Goal: Information Seeking & Learning: Find specific fact

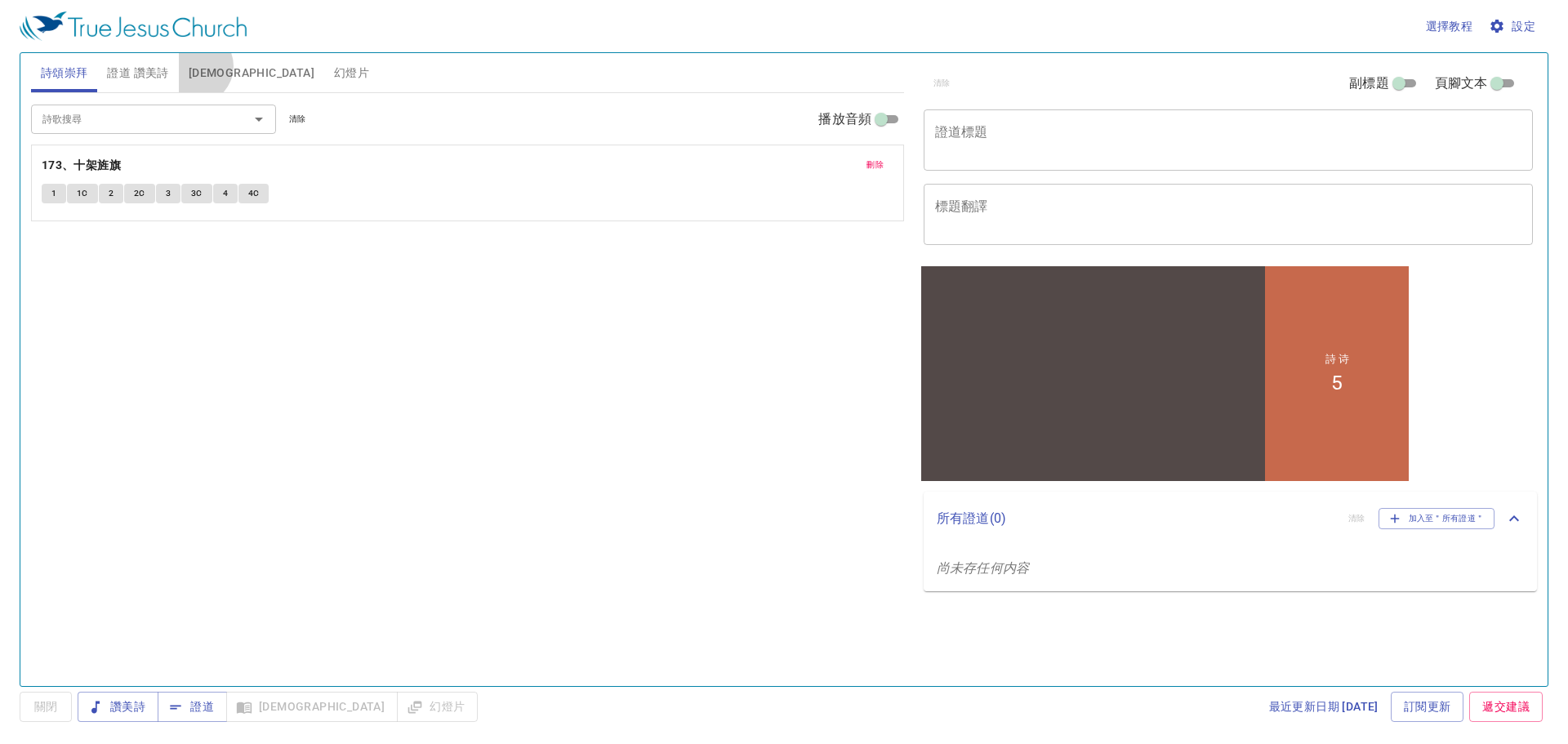
click at [195, 65] on span "[DEMOGRAPHIC_DATA]" at bounding box center [251, 73] width 126 height 20
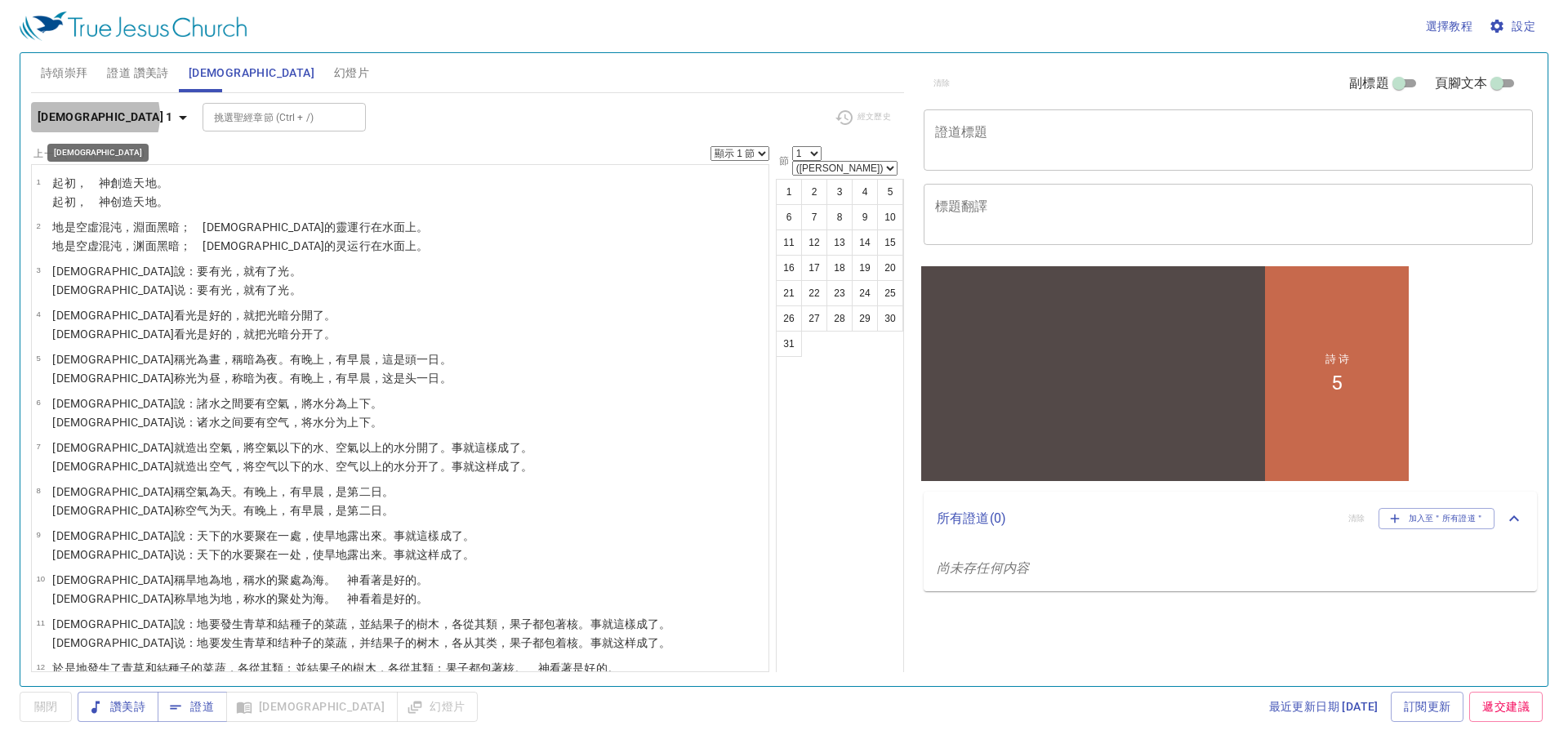
click at [179, 116] on icon "button" at bounding box center [183, 117] width 8 height 4
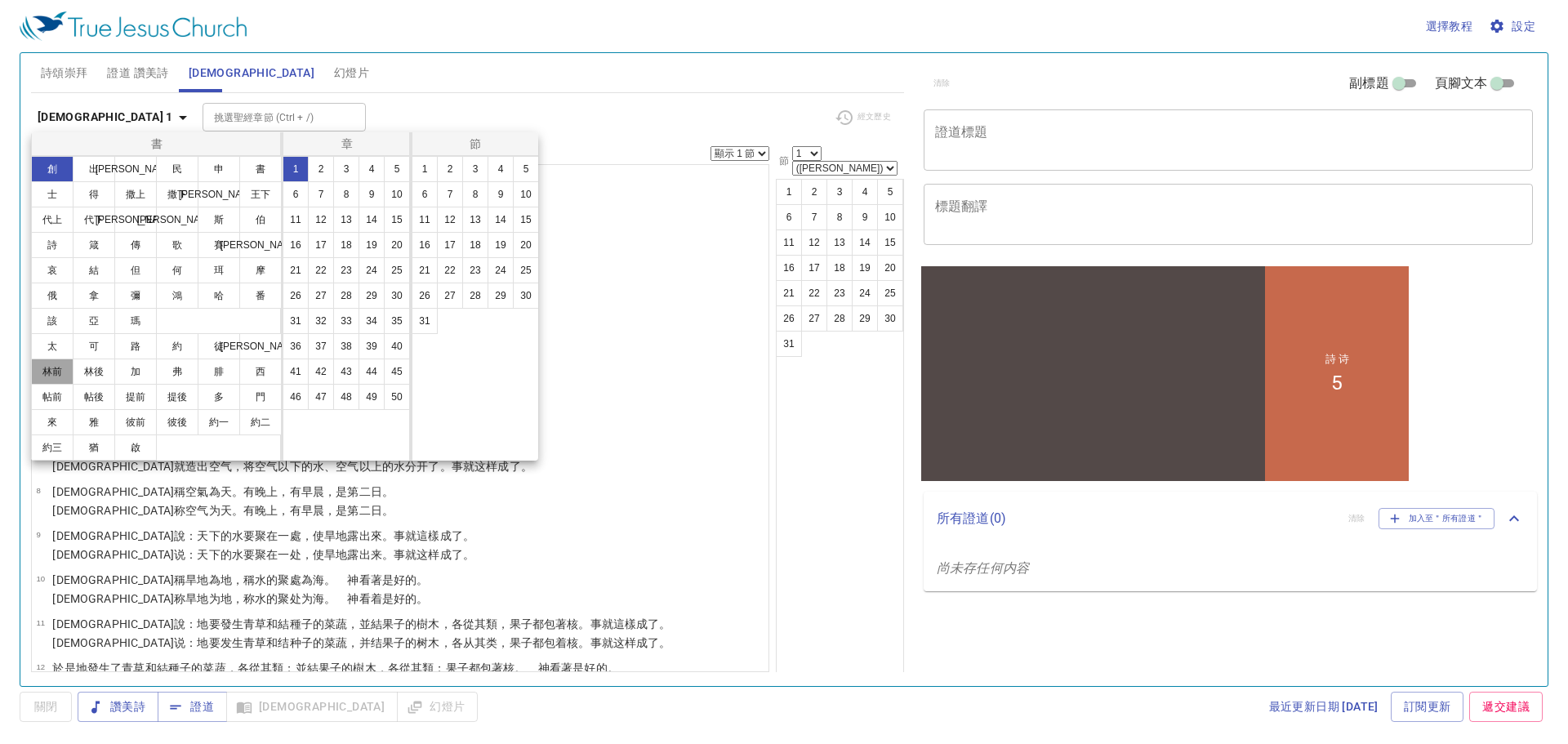
click at [45, 365] on button "林前" at bounding box center [52, 371] width 43 height 26
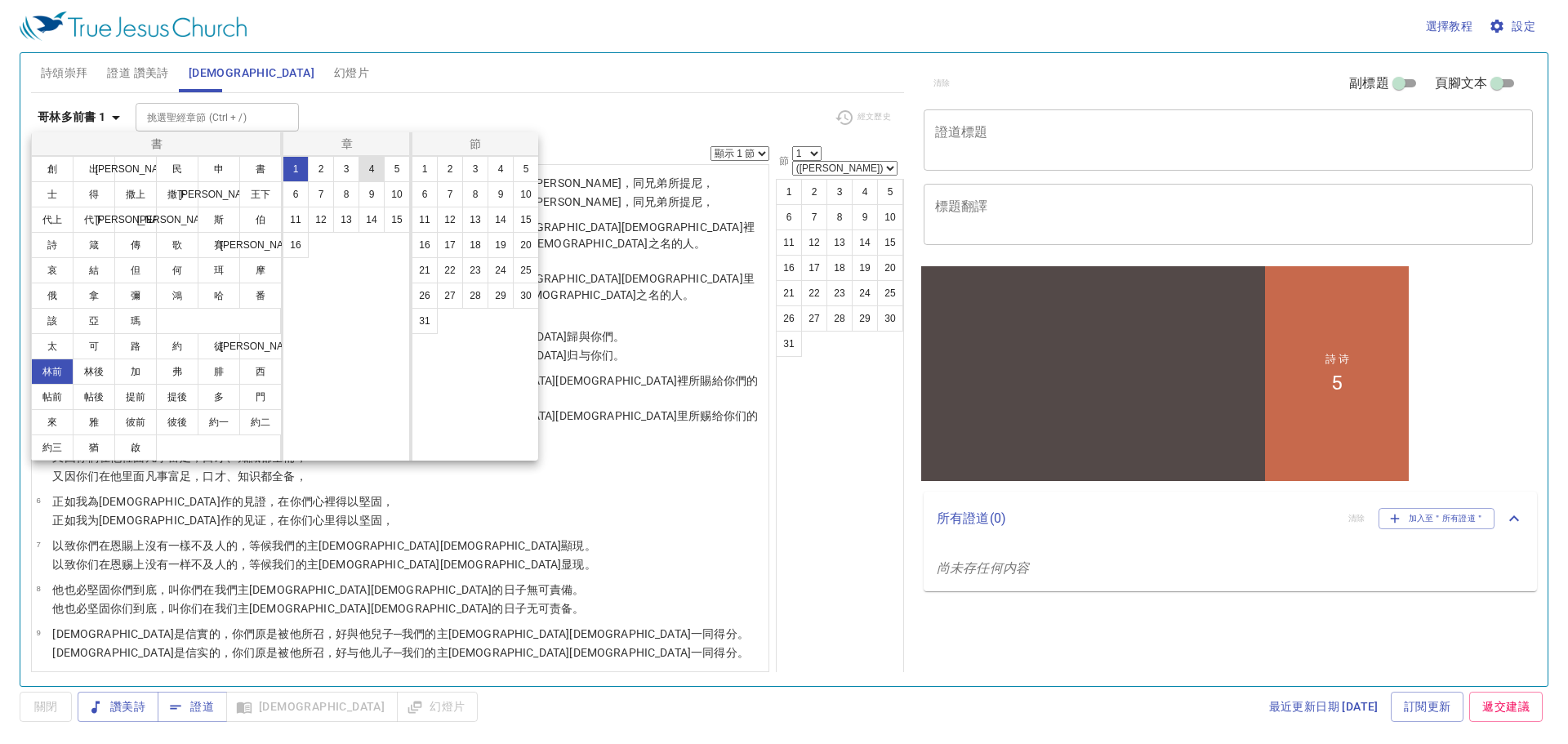
click at [370, 168] on button "4" at bounding box center [371, 168] width 26 height 26
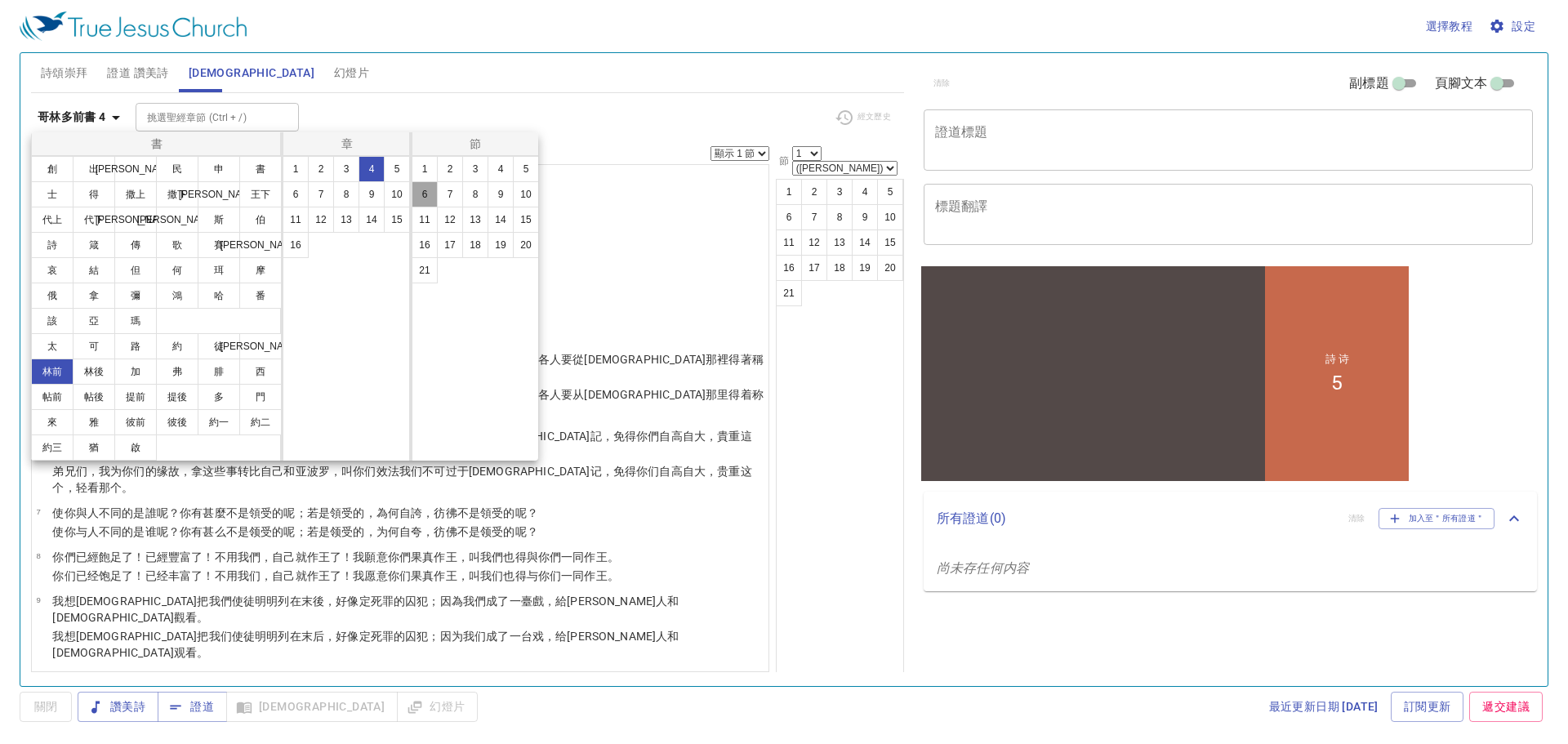
click at [421, 197] on button "6" at bounding box center [424, 194] width 26 height 26
select select "6"
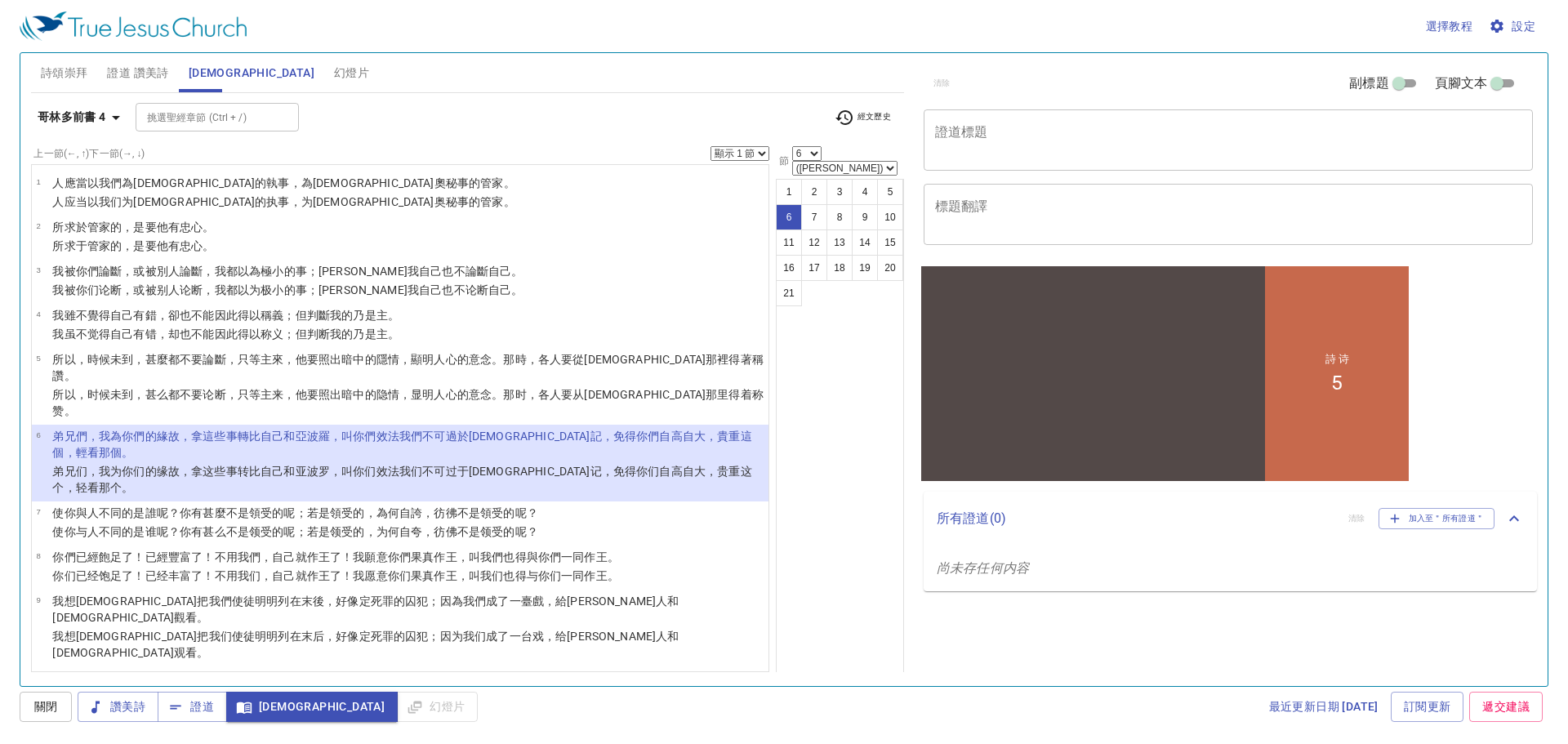
click at [762, 153] on select "顯示 1 節 顯示 2 節 顯示 3 節 顯示 4 節 顯示 5 節" at bounding box center [740, 153] width 59 height 15
select select "2"
click at [711, 146] on select "顯示 1 節 顯示 2 節 顯示 3 節 顯示 4 節 顯示 5 節" at bounding box center [740, 153] width 59 height 15
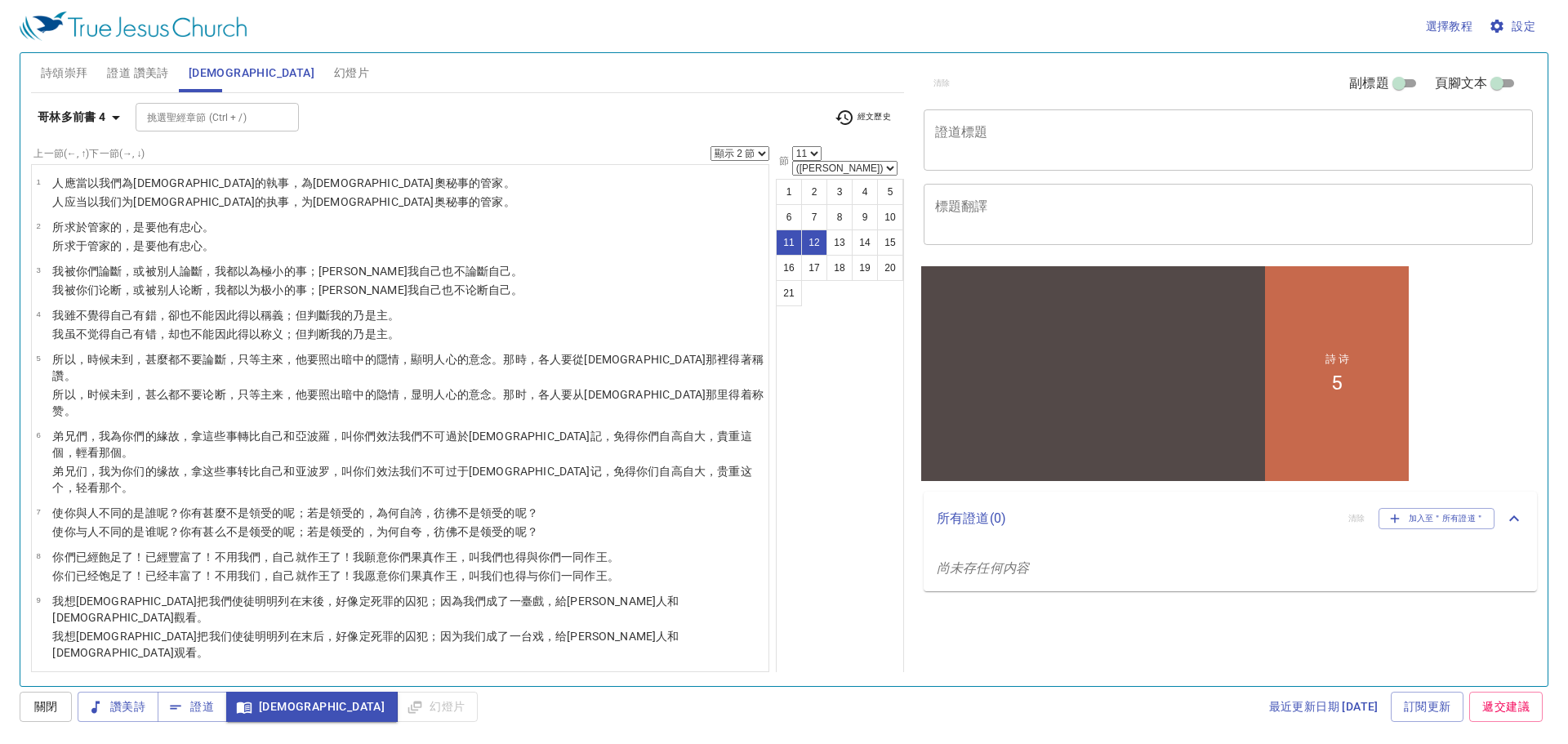
click at [265, 705] on span "[DEMOGRAPHIC_DATA]" at bounding box center [311, 706] width 145 height 20
click at [89, 120] on b "哥林多前書 4" at bounding box center [72, 117] width 69 height 20
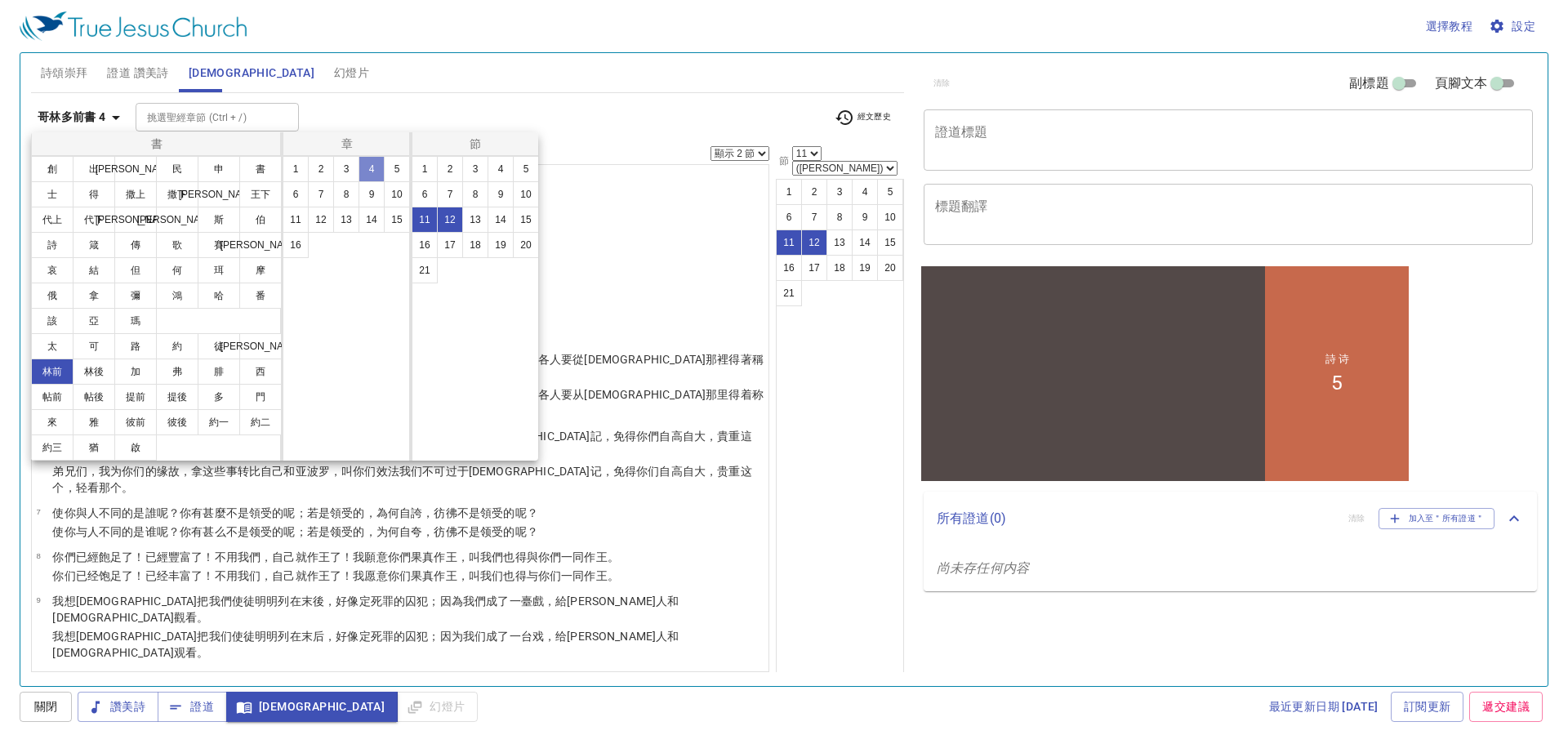
click at [375, 172] on button "4" at bounding box center [371, 168] width 26 height 26
click at [787, 200] on div at bounding box center [784, 372] width 1568 height 744
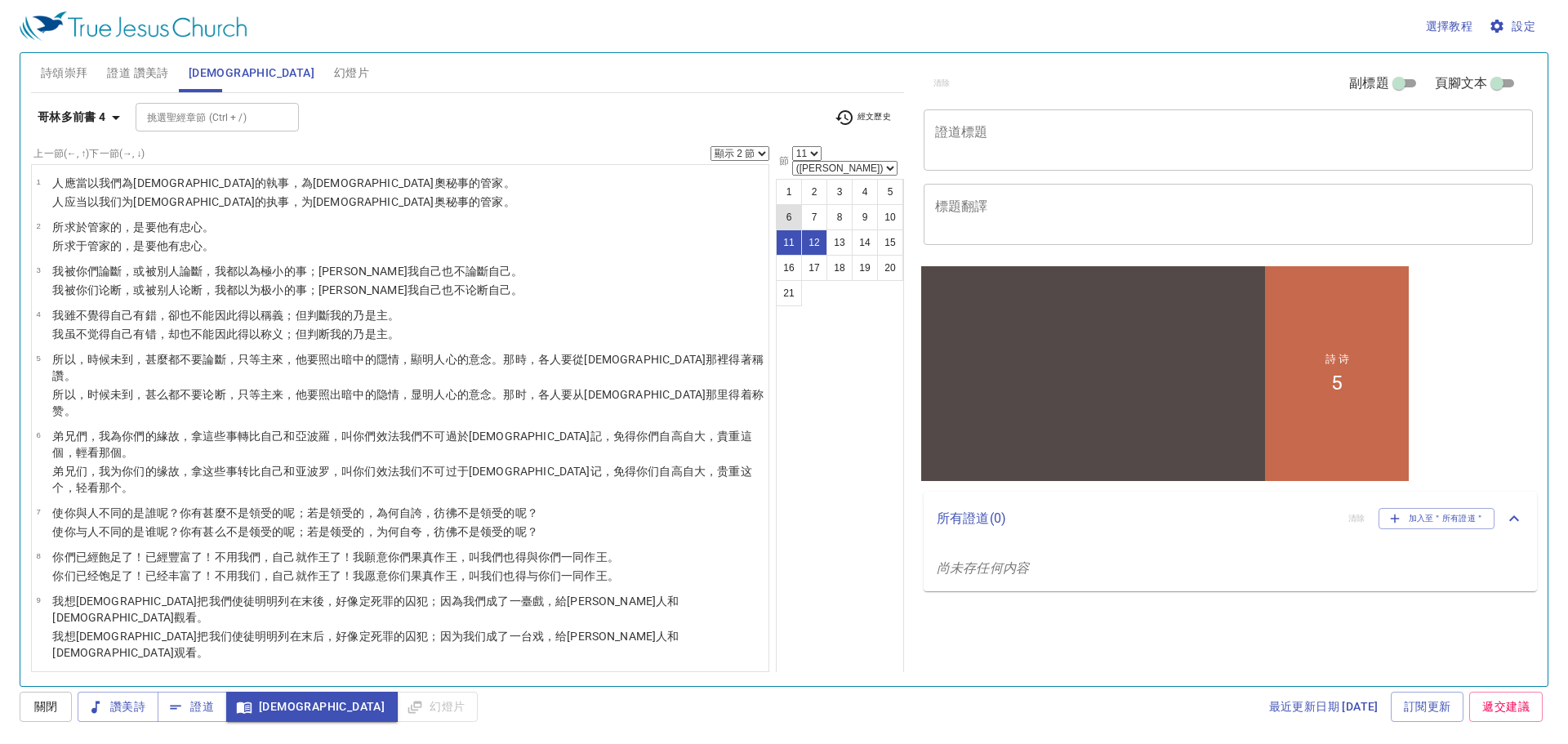
click at [789, 204] on button "6" at bounding box center [789, 217] width 26 height 26
select select "6"
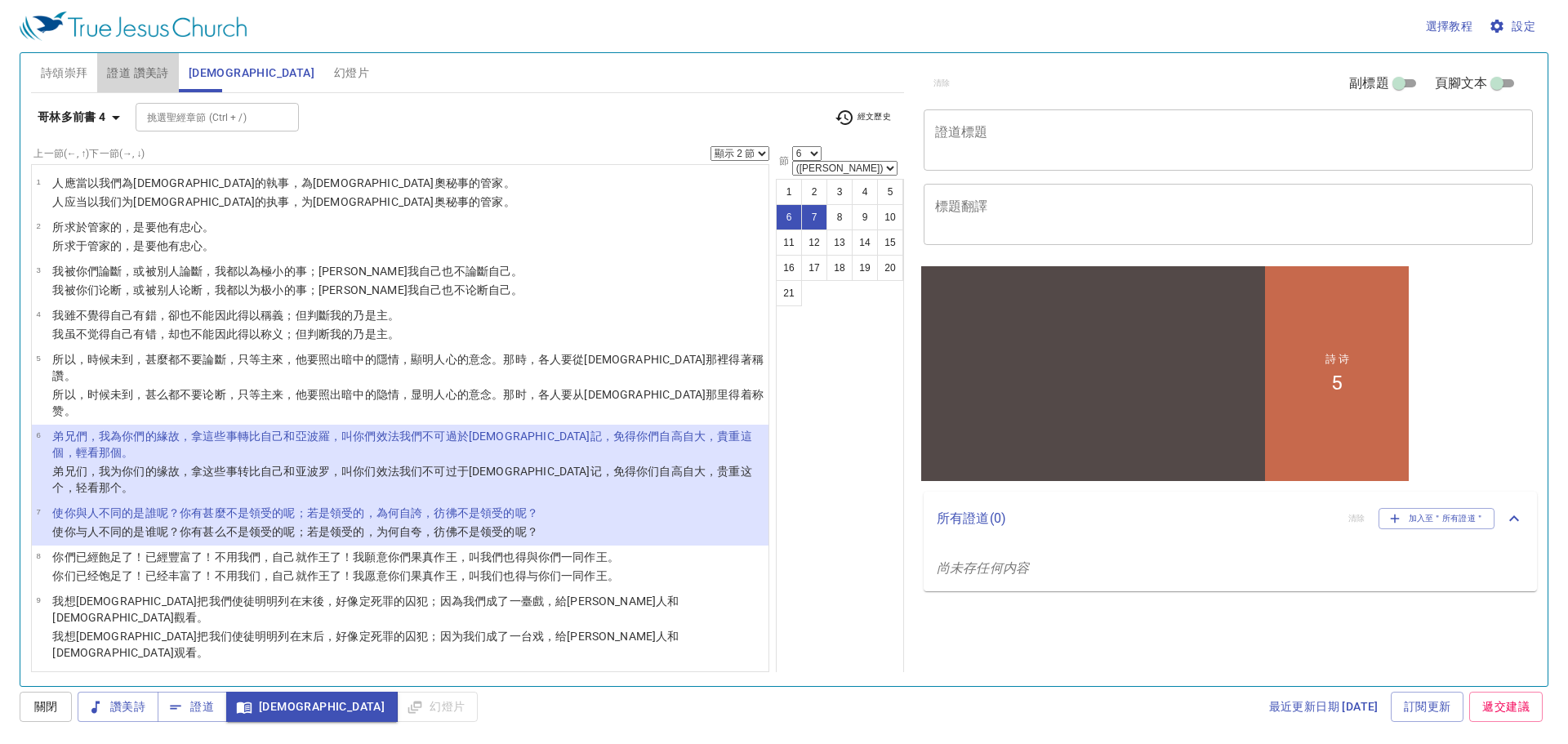
click at [137, 76] on span "證道 讚美詩" at bounding box center [137, 73] width 61 height 20
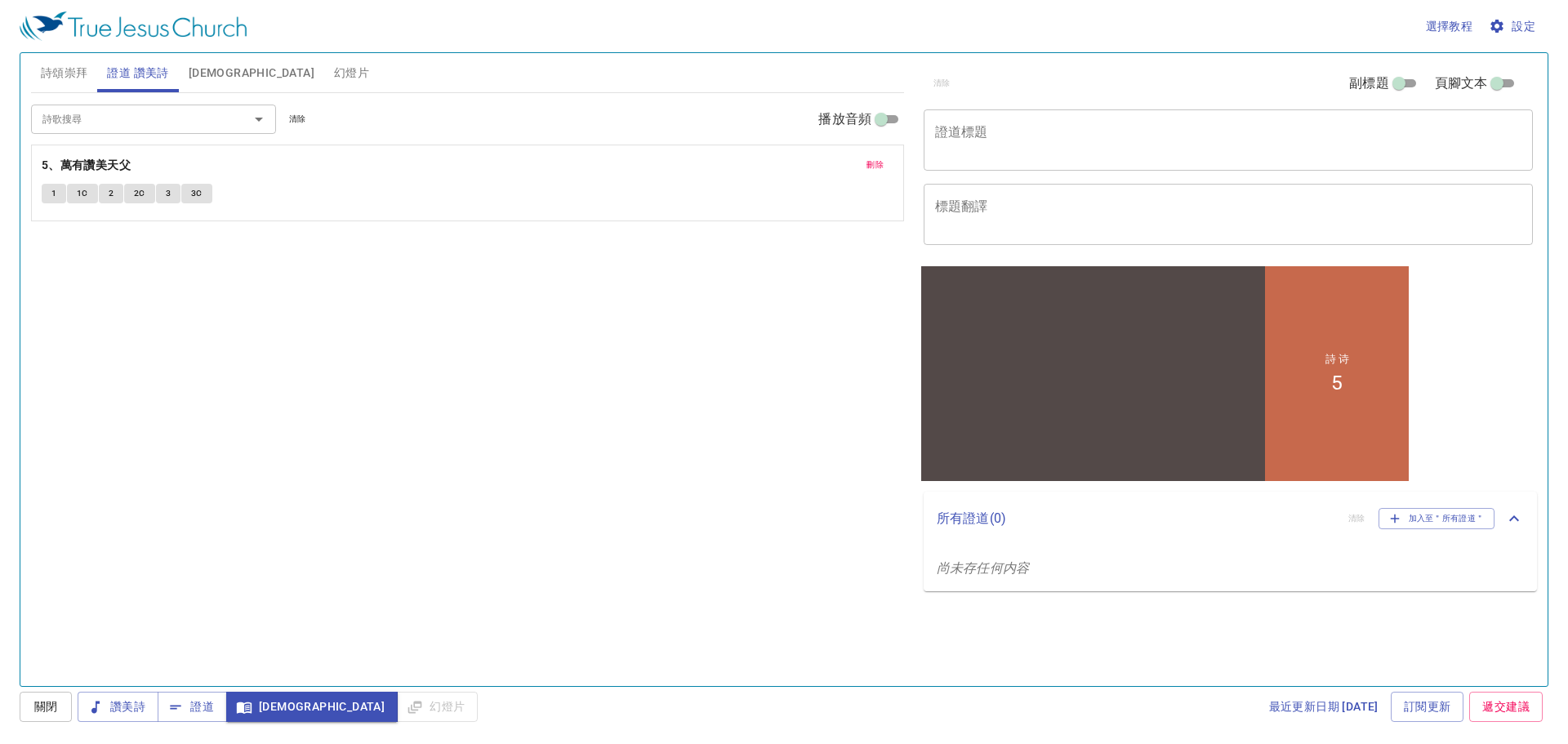
click at [143, 123] on input "詩歌搜尋" at bounding box center [129, 119] width 187 height 18
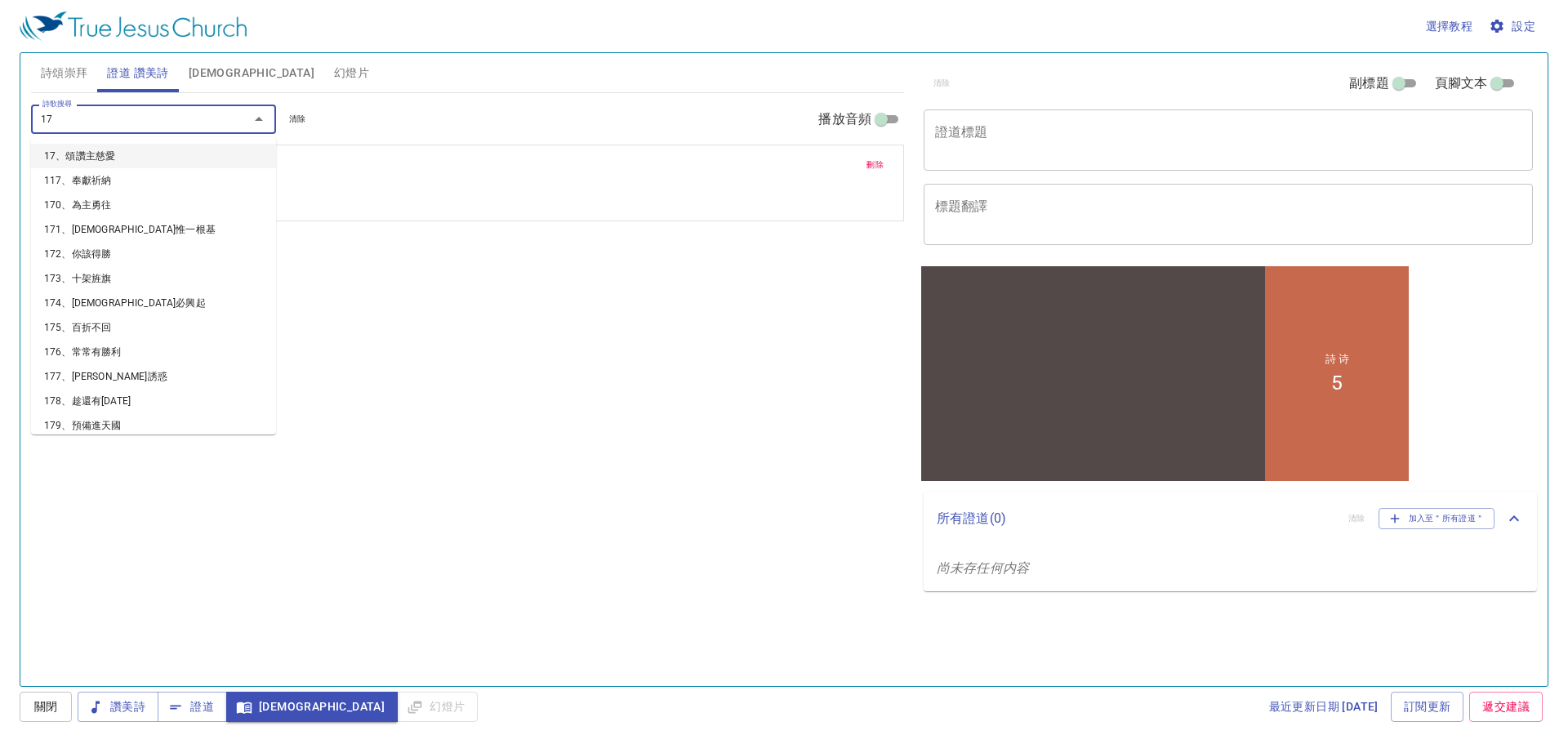
type input "172"
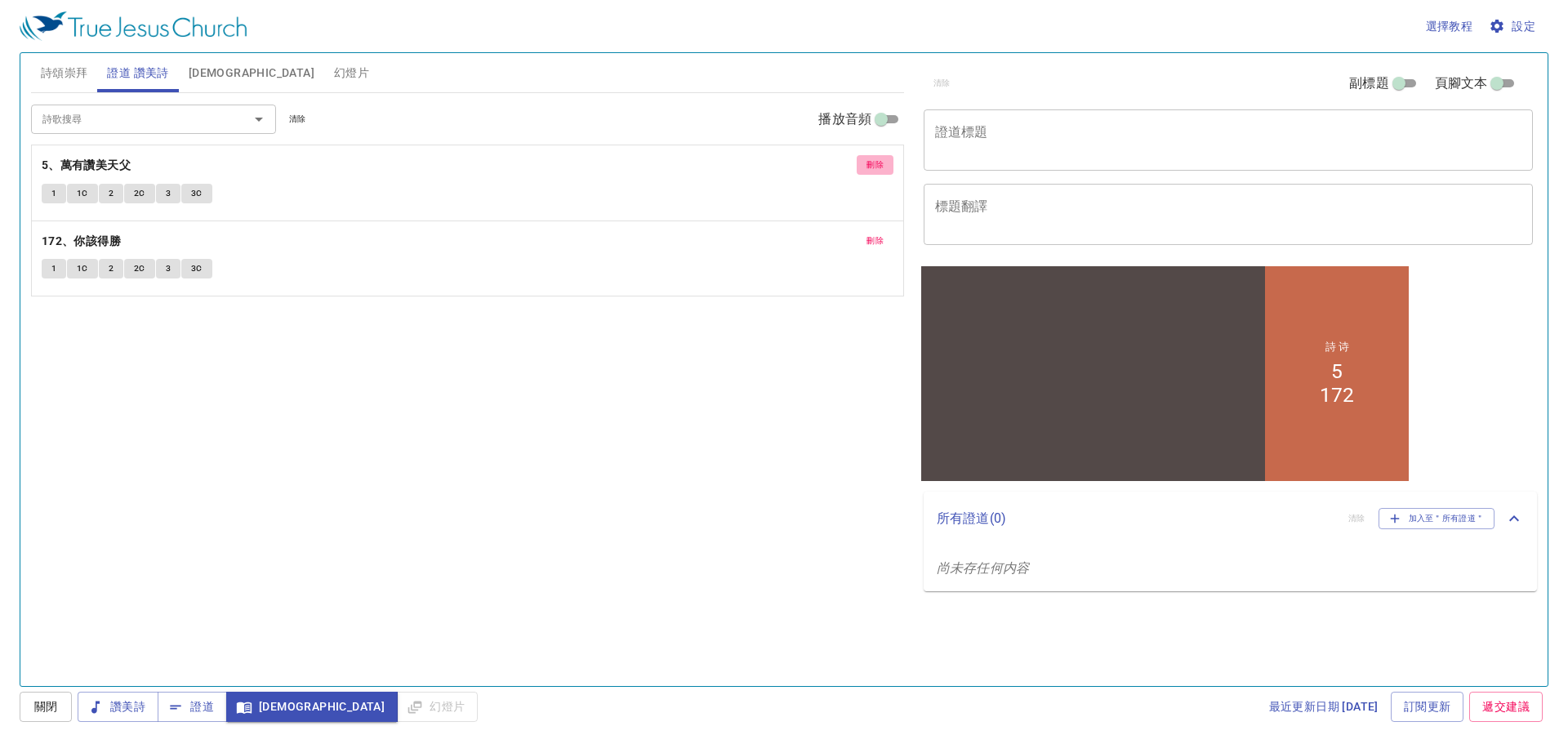
click at [877, 162] on span "刪除" at bounding box center [875, 165] width 17 height 15
click at [49, 198] on button "1" at bounding box center [54, 193] width 24 height 19
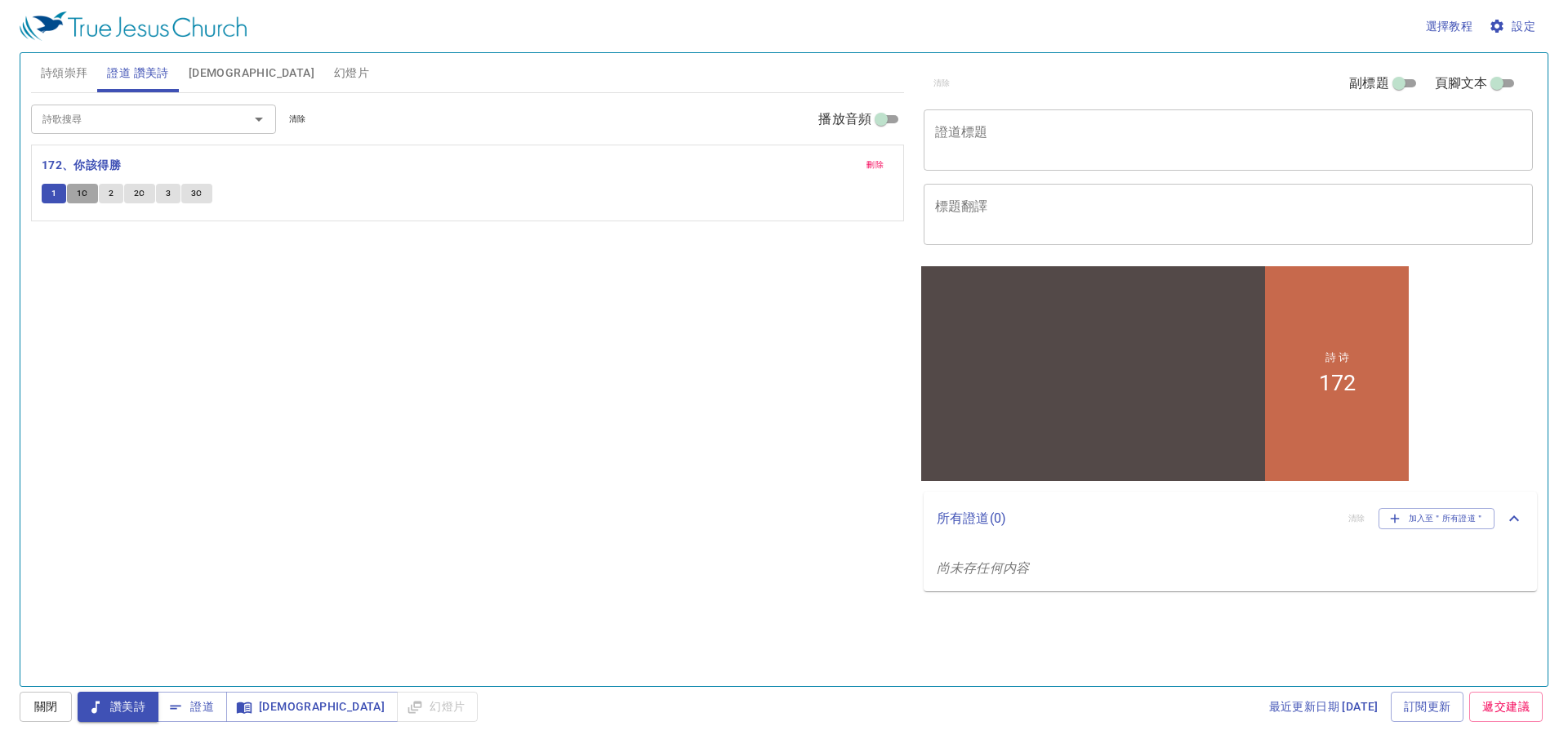
click at [79, 197] on span "1C" at bounding box center [83, 194] width 12 height 15
click at [190, 70] on span "[DEMOGRAPHIC_DATA]" at bounding box center [251, 73] width 126 height 20
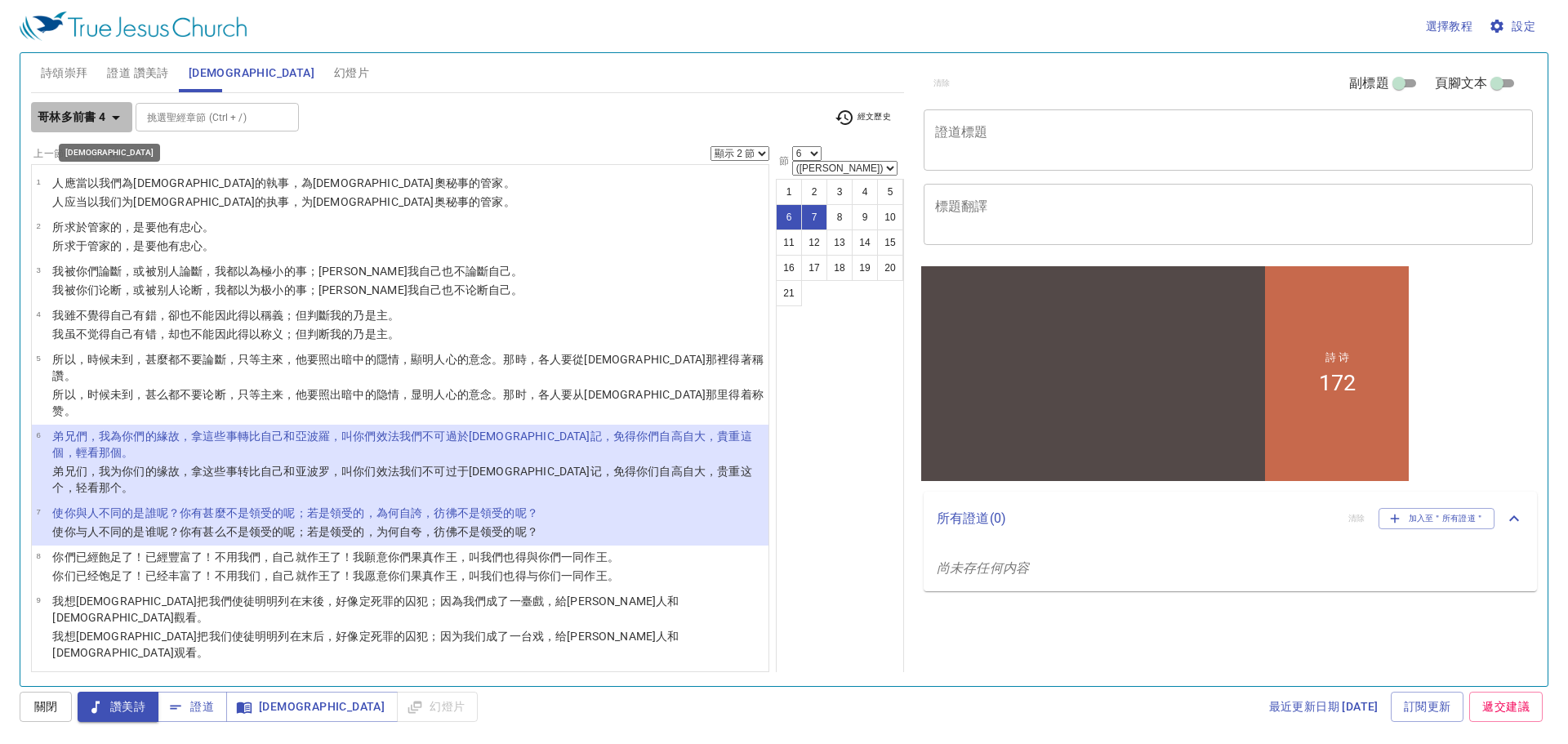
click at [113, 118] on icon "button" at bounding box center [116, 117] width 19 height 19
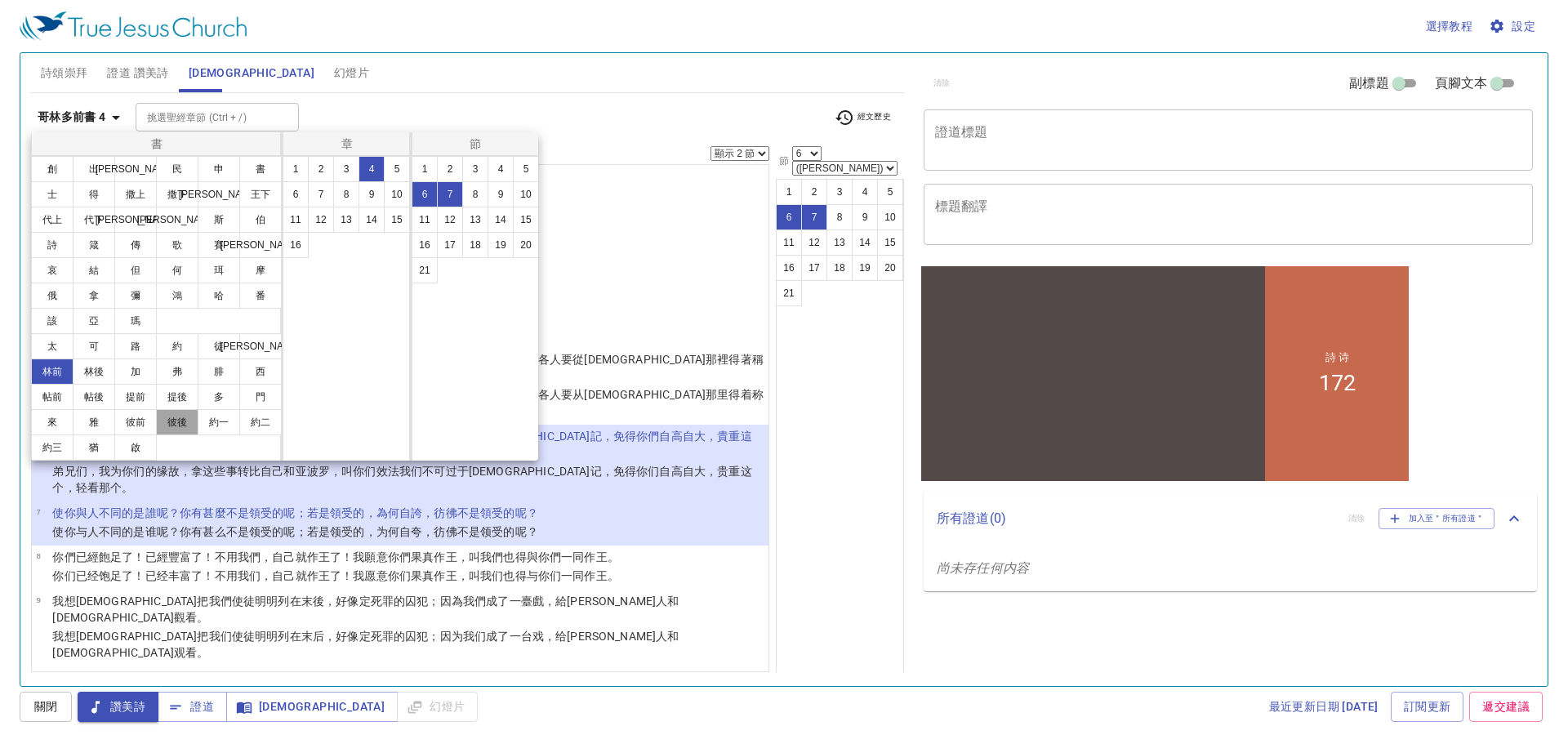
click at [170, 423] on button "彼後" at bounding box center [177, 421] width 43 height 26
select select "1"
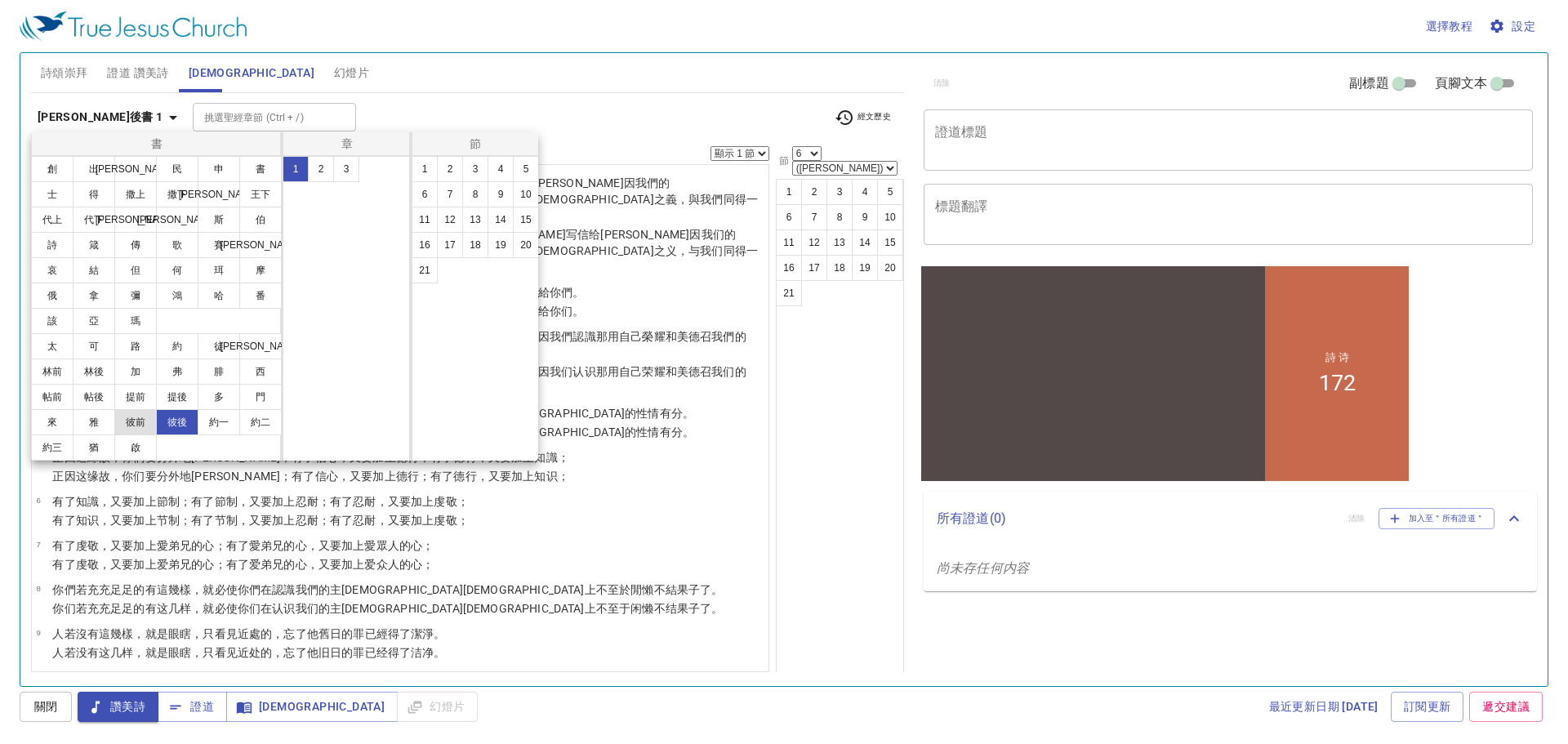
click at [137, 418] on button "彼前" at bounding box center [135, 421] width 43 height 26
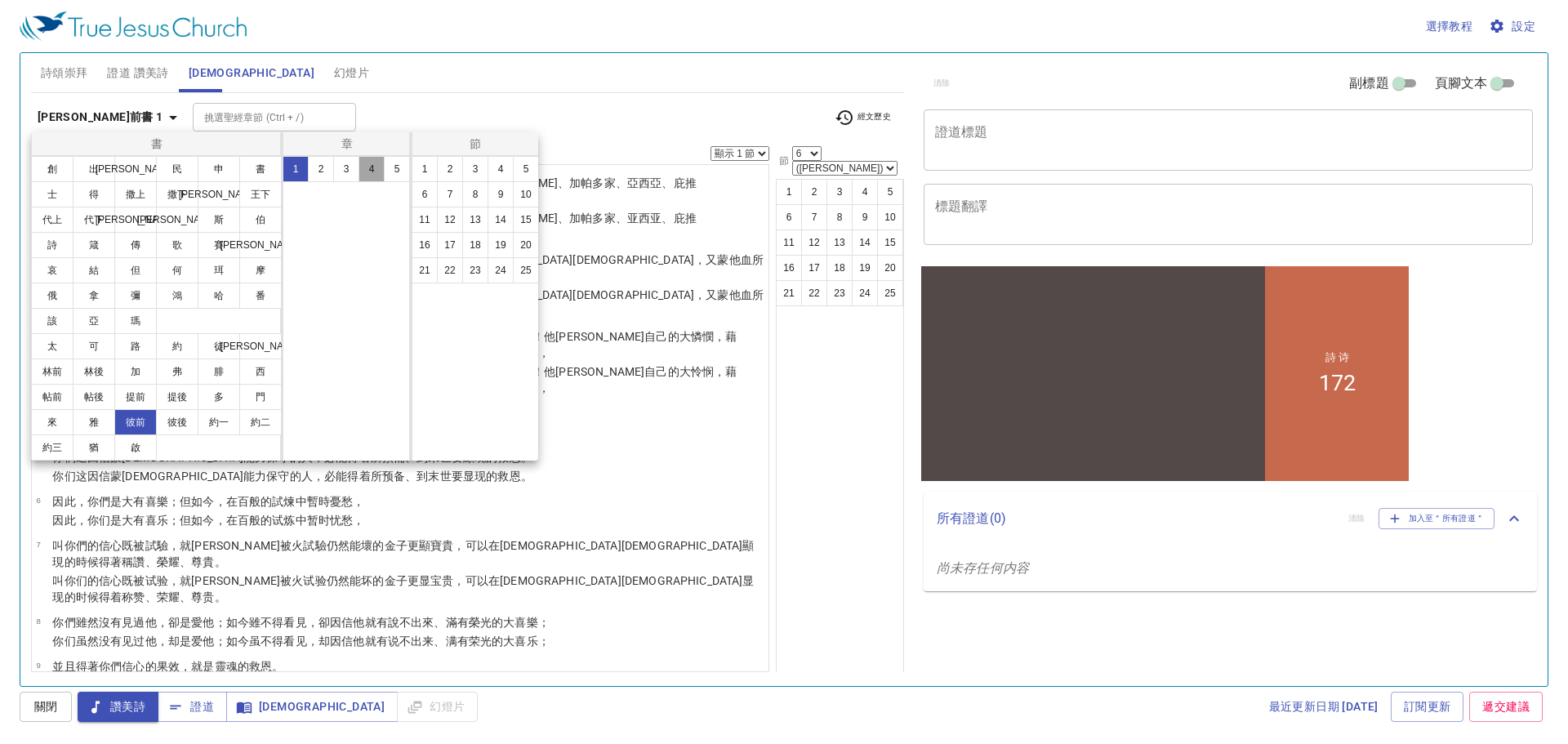
click at [372, 166] on button "4" at bounding box center [371, 168] width 26 height 26
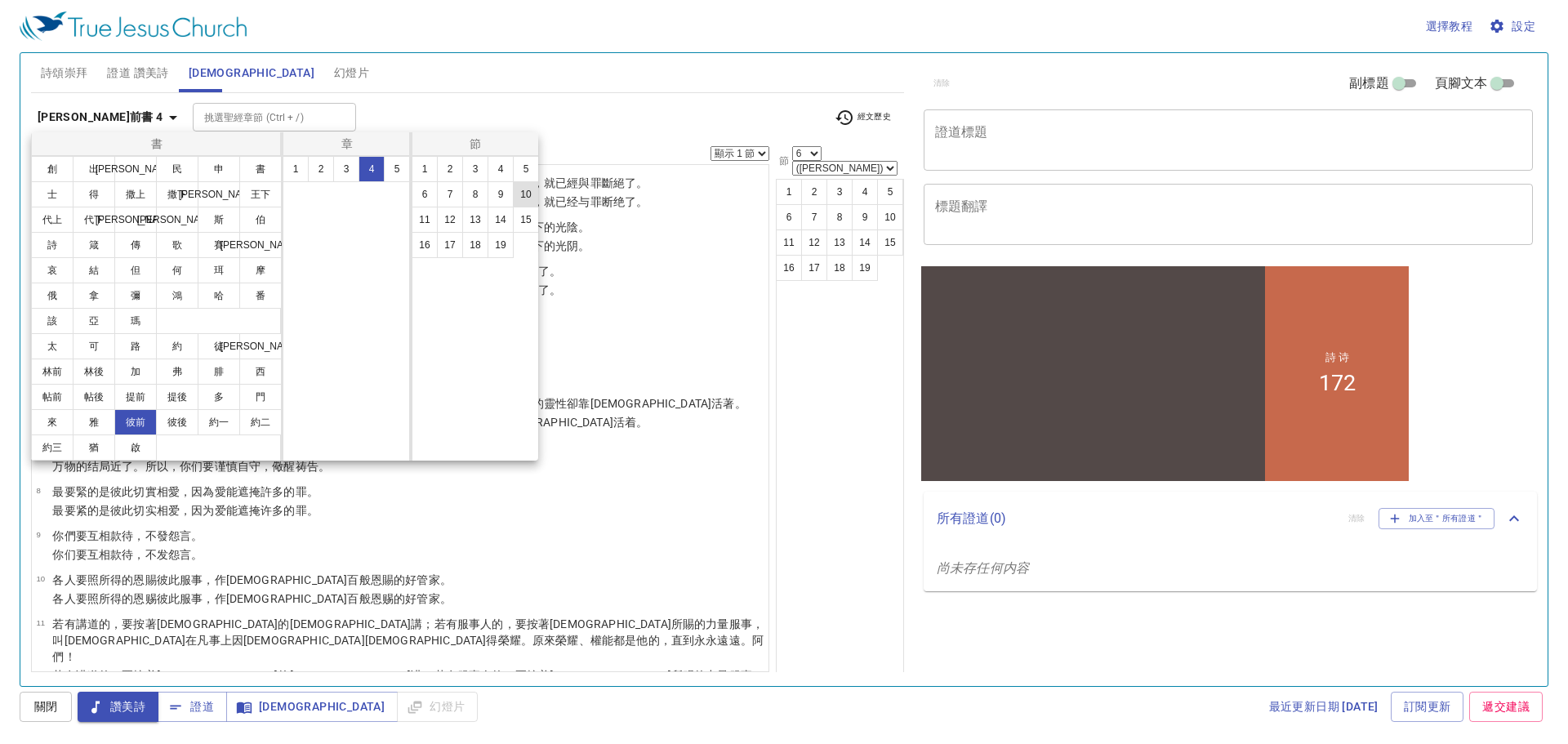
click at [530, 194] on button "10" at bounding box center [525, 194] width 26 height 26
select select "10"
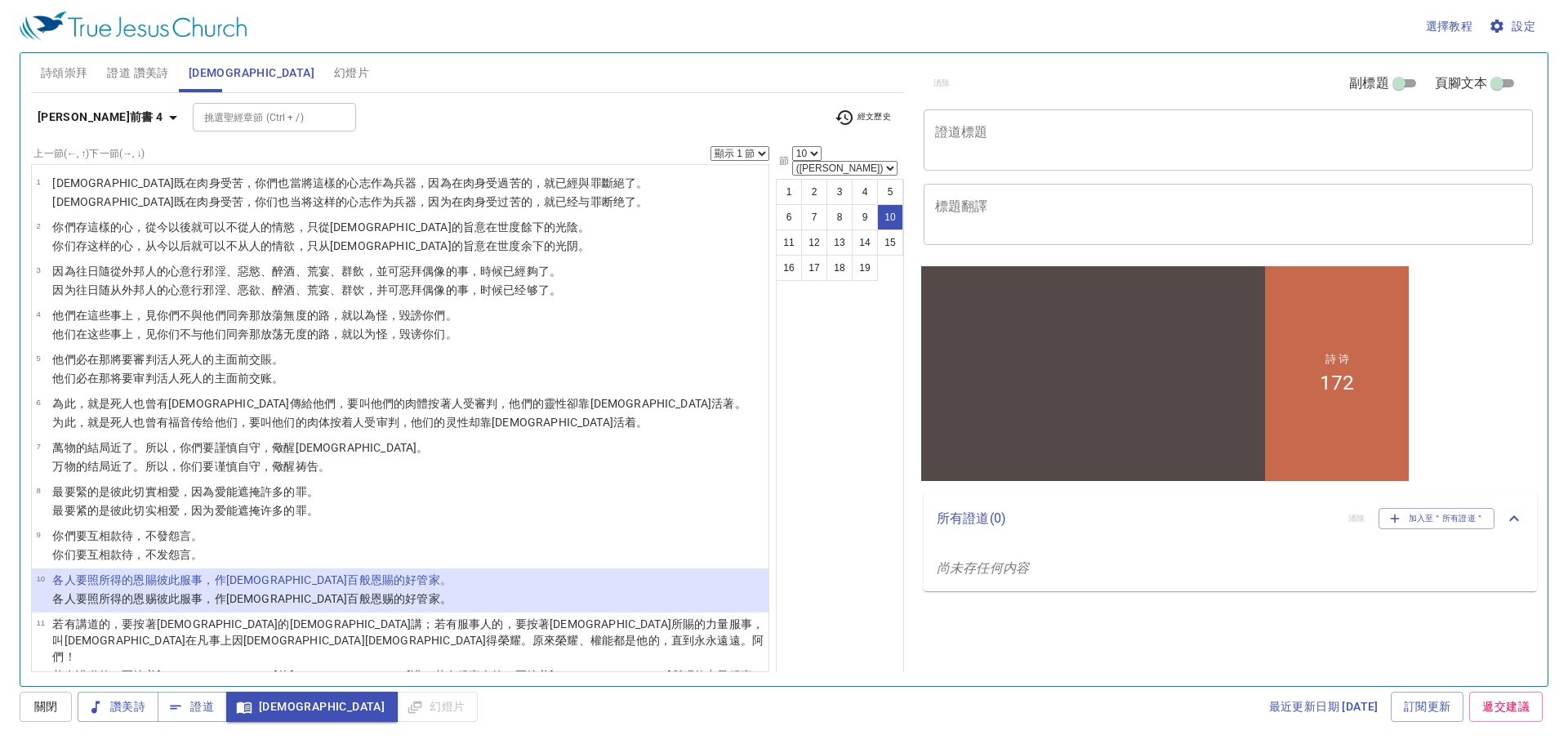
click at [31, 102] on button "[PERSON_NAME]前書 4" at bounding box center [110, 117] width 158 height 30
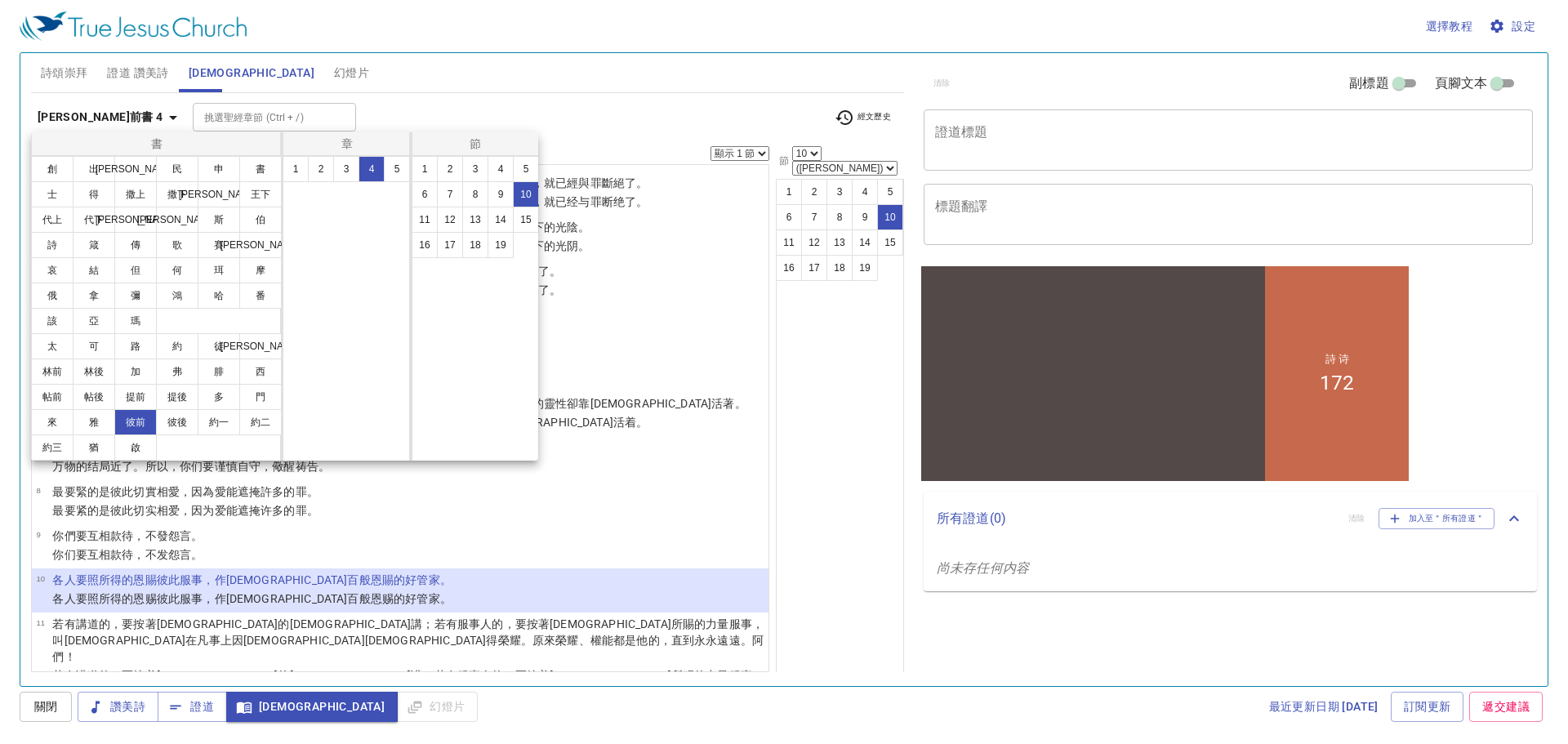
click at [584, 138] on div at bounding box center [784, 372] width 1568 height 744
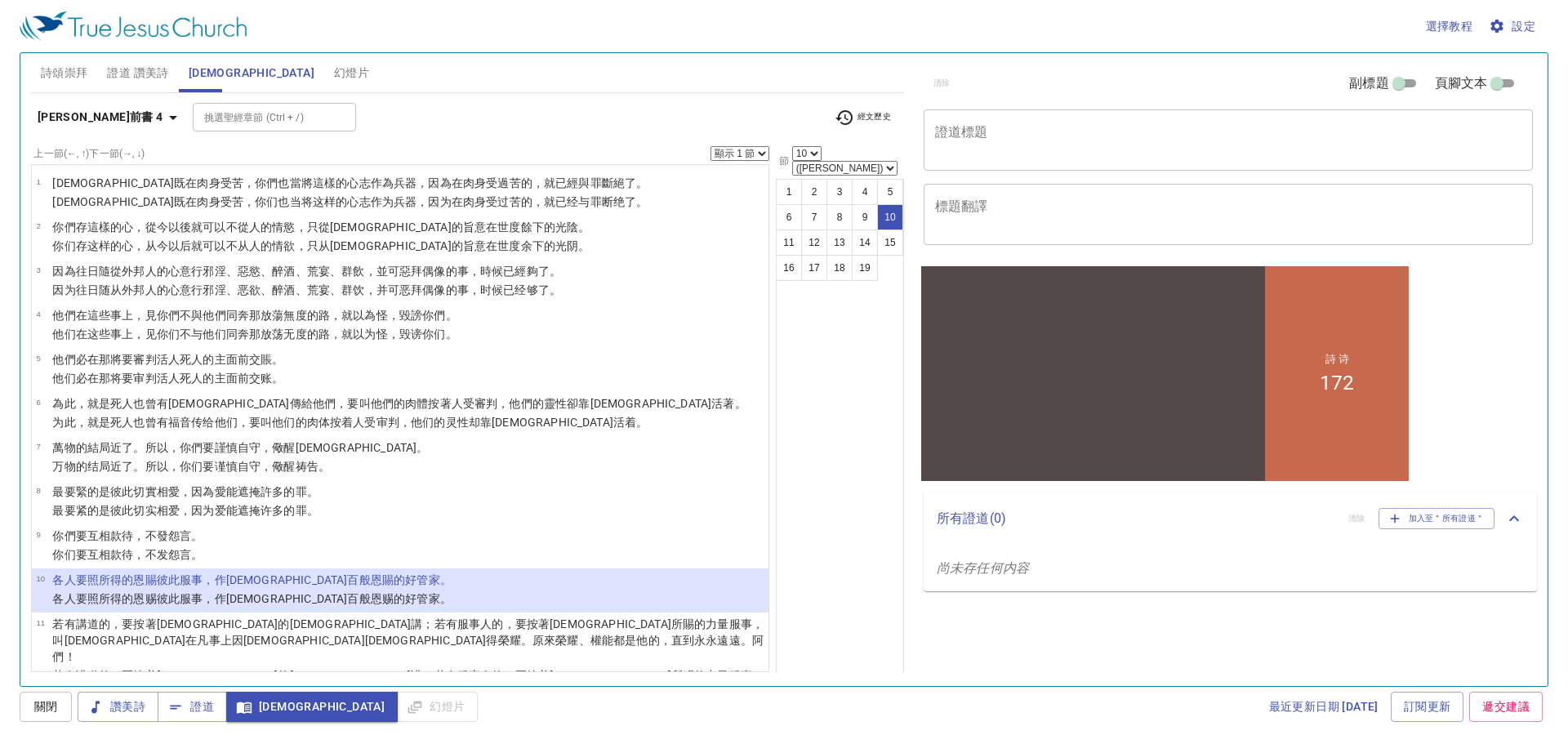
click at [817, 524] on div "1 2 3 4 5 6 7 8 9 10 11 12 13 14 15 16 17 18 19" at bounding box center [840, 431] width 128 height 507
click at [1100, 368] on div at bounding box center [1093, 356] width 344 height 140
click at [262, 719] on button "[DEMOGRAPHIC_DATA]" at bounding box center [312, 706] width 172 height 30
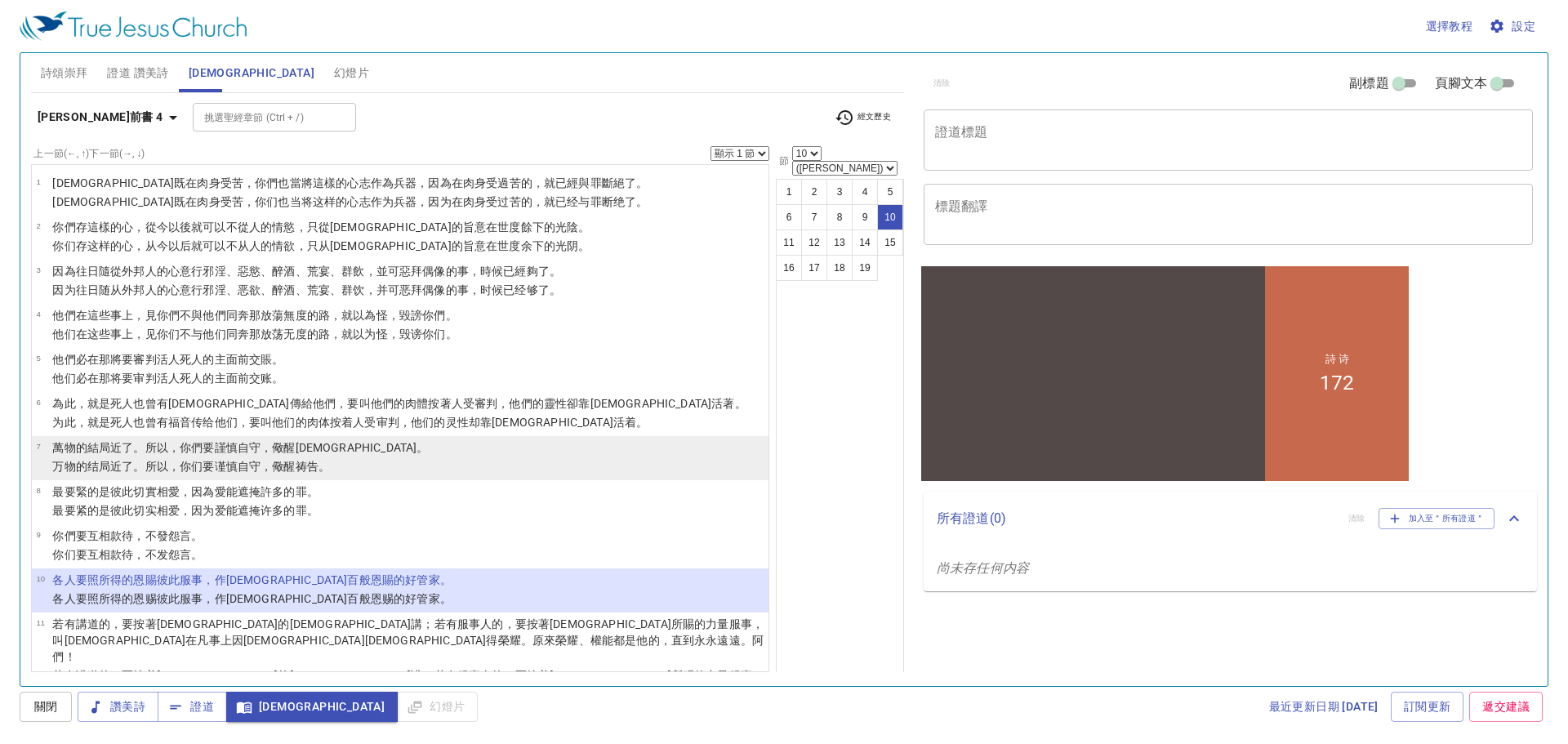
click at [577, 449] on li "7 萬物 的結局 近了 。所以 ，你們要謹慎自守 ，儆醒 禱告 。 万物 的结局 近了 。所以 ，你们要谨慎自守 ，儆醒 祷告 。" at bounding box center [400, 457] width 737 height 44
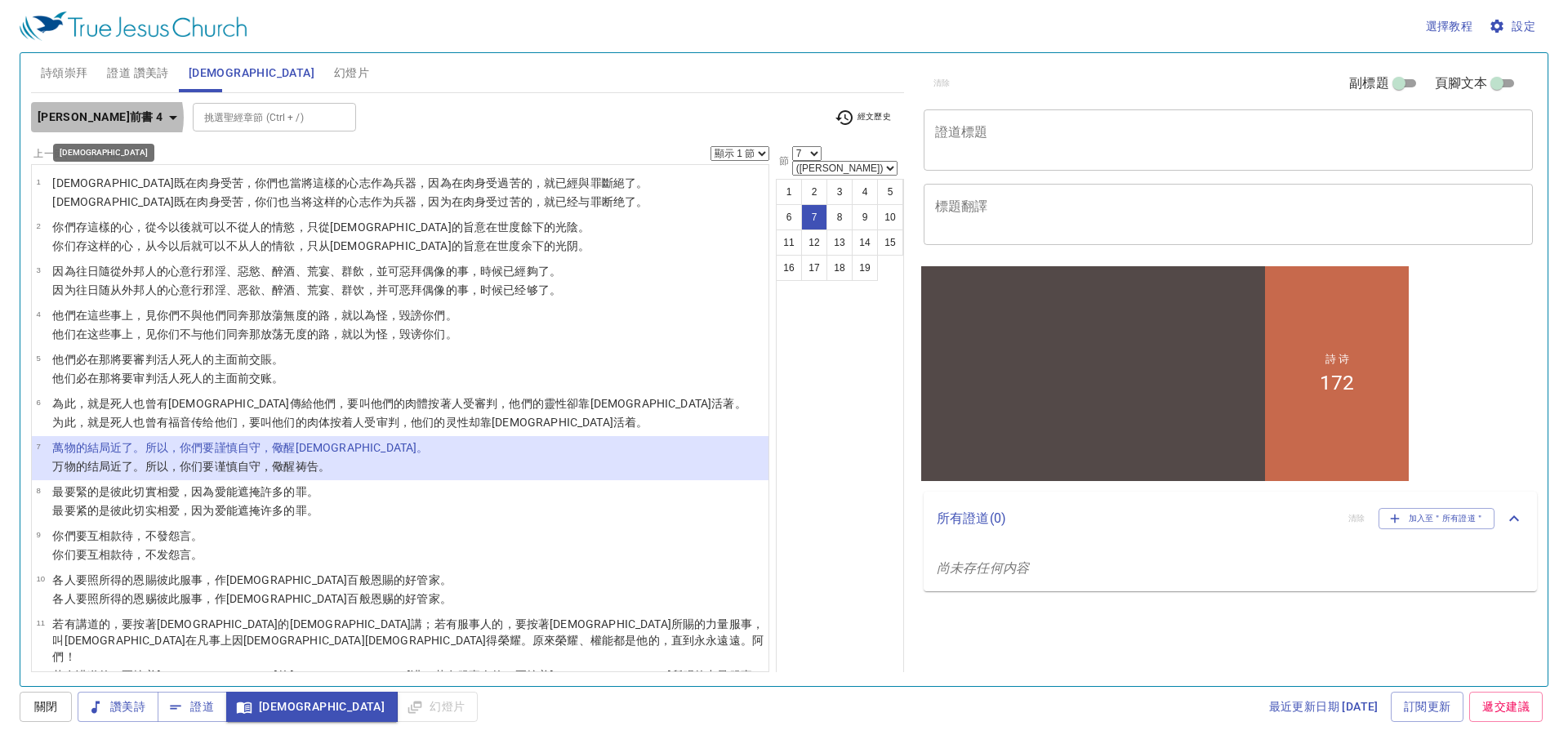
click at [169, 117] on icon "button" at bounding box center [173, 117] width 8 height 4
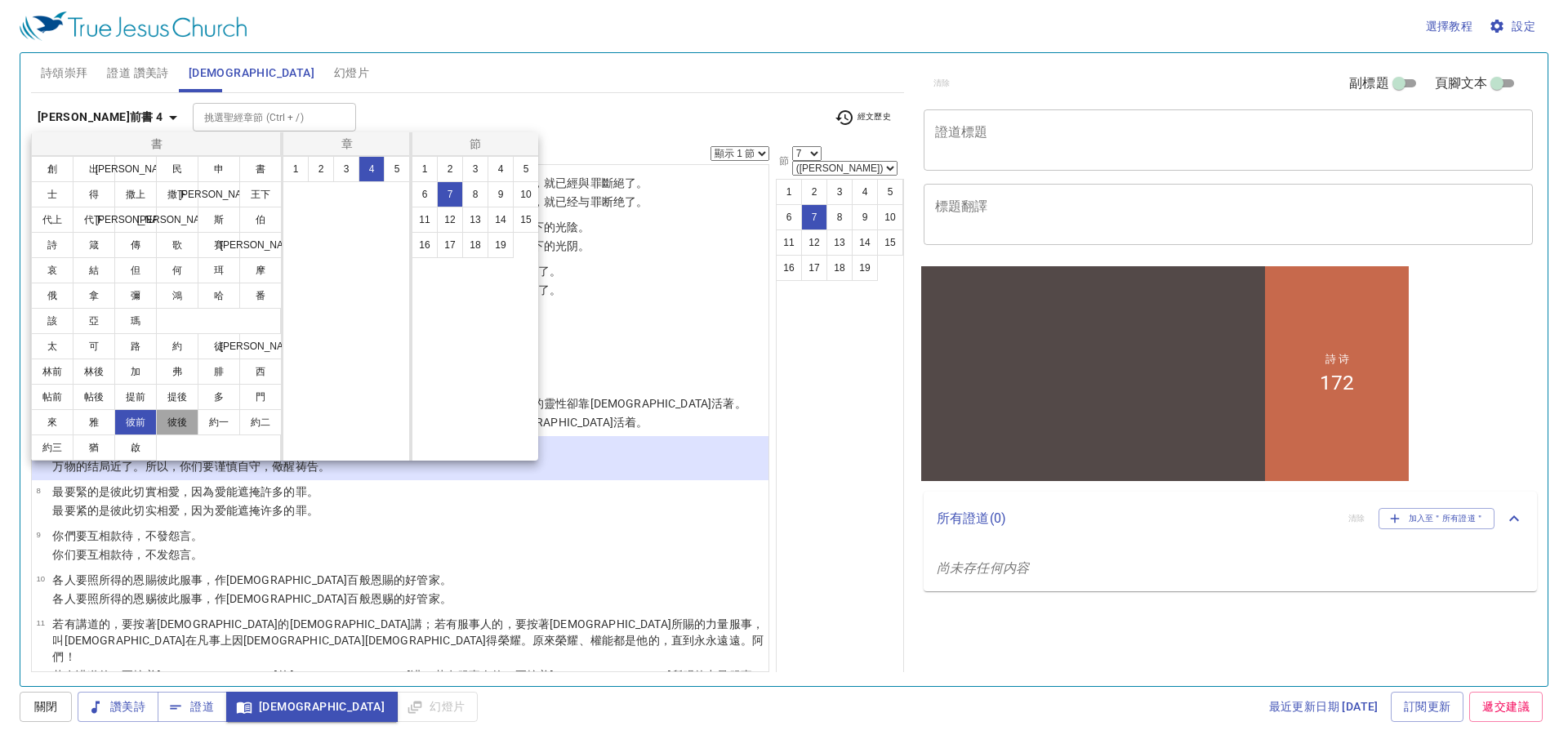
click at [179, 421] on button "彼後" at bounding box center [177, 421] width 43 height 26
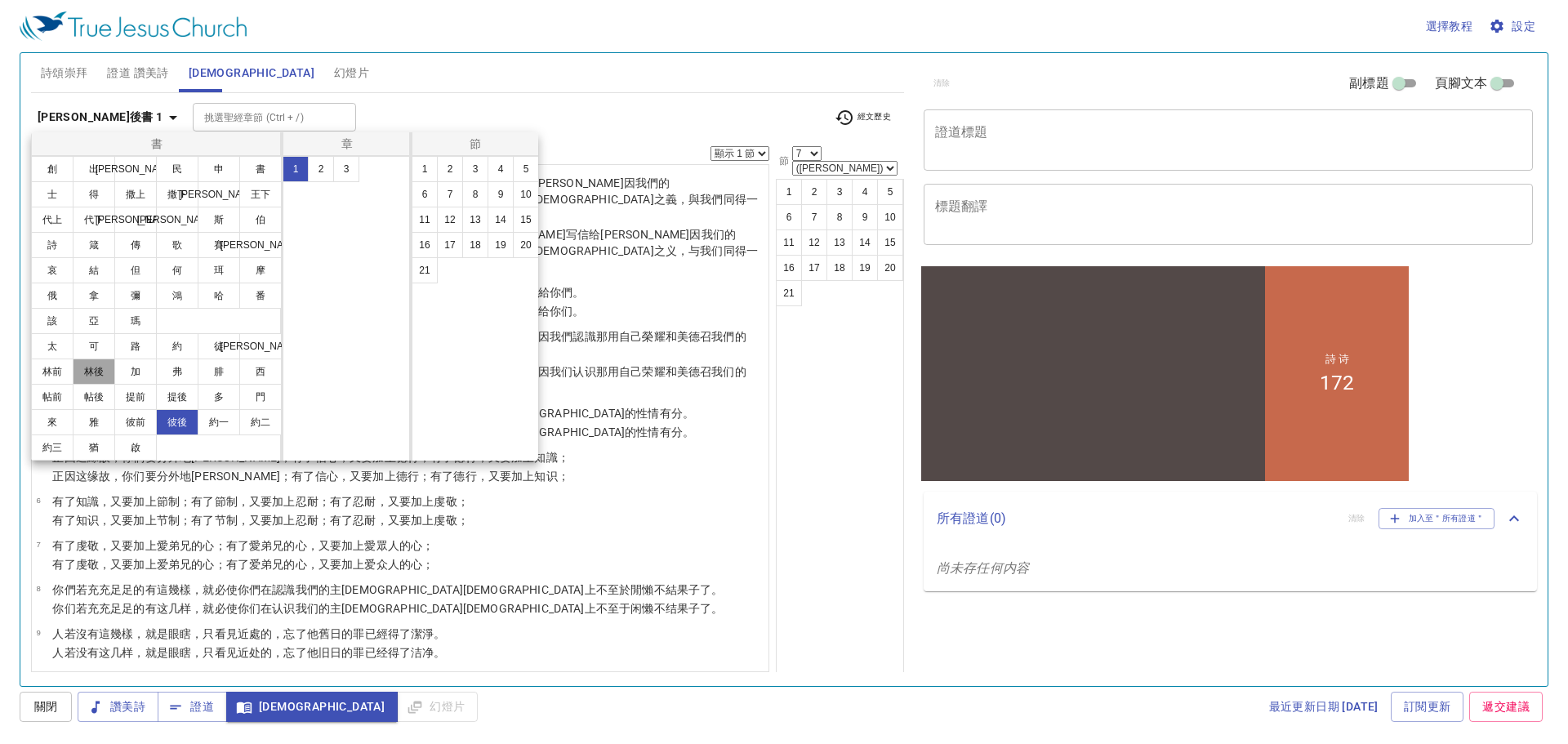
click at [88, 373] on button "林後" at bounding box center [94, 371] width 43 height 26
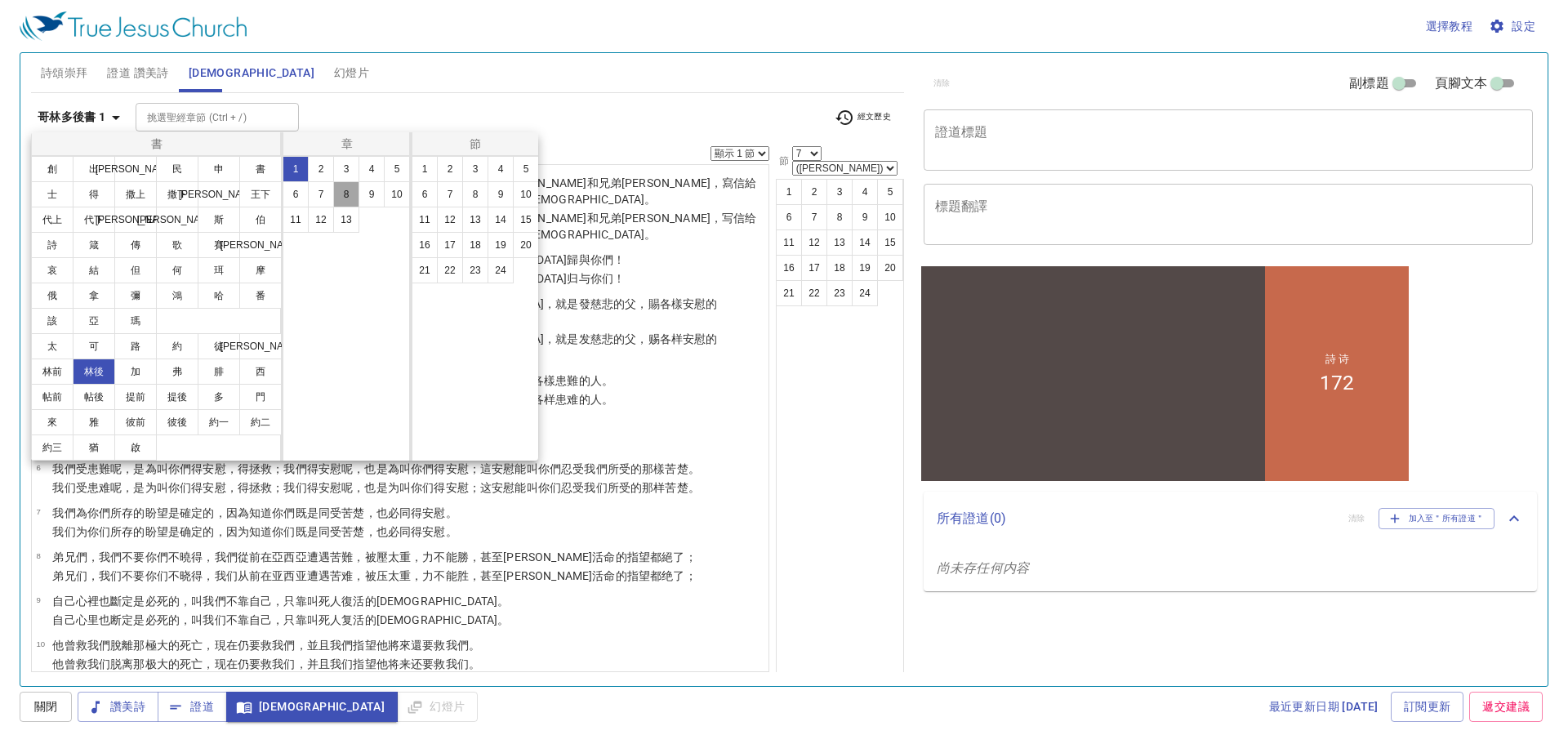
click at [341, 189] on button "8" at bounding box center [346, 194] width 26 height 26
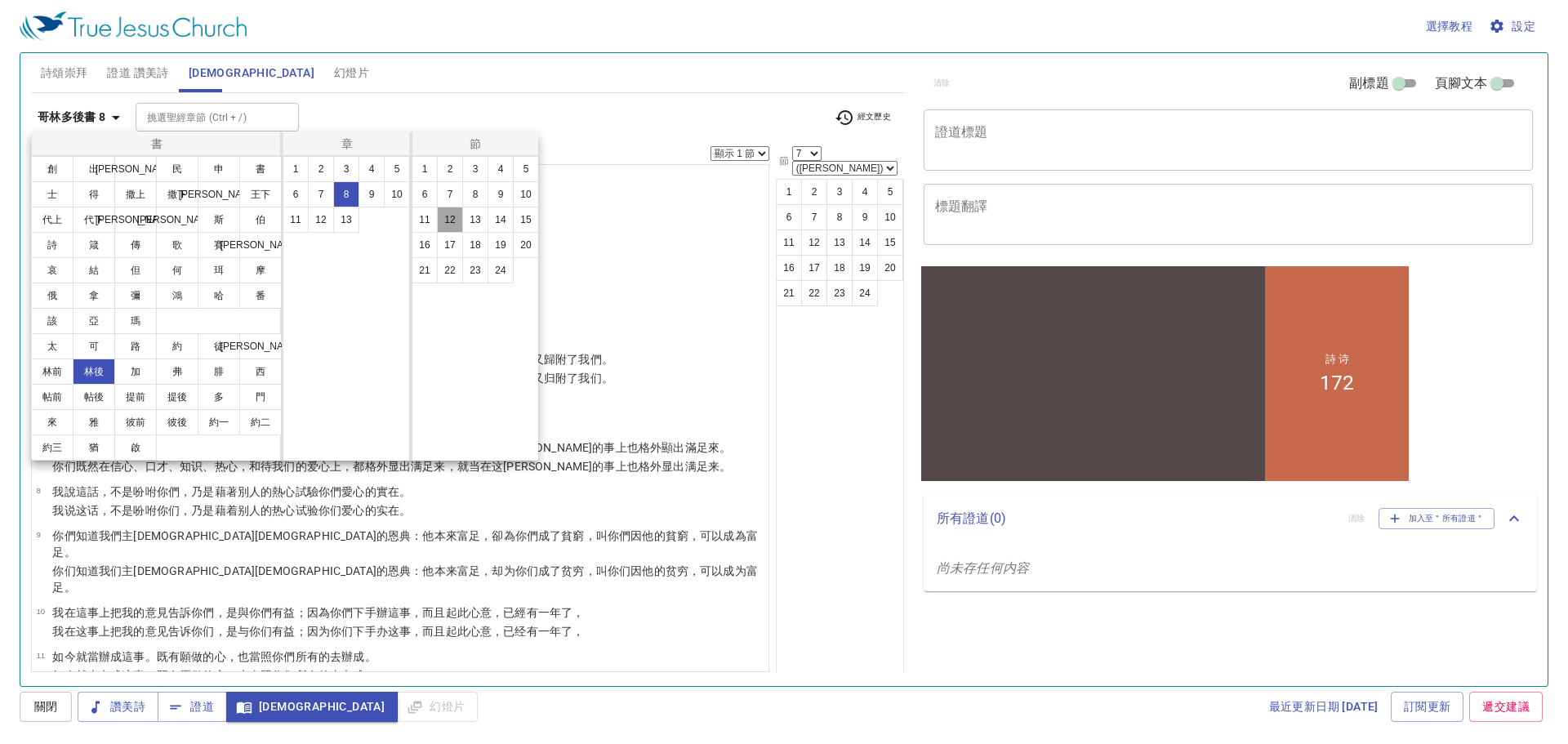
click at [452, 214] on button "12" at bounding box center [449, 220] width 26 height 26
select select "12"
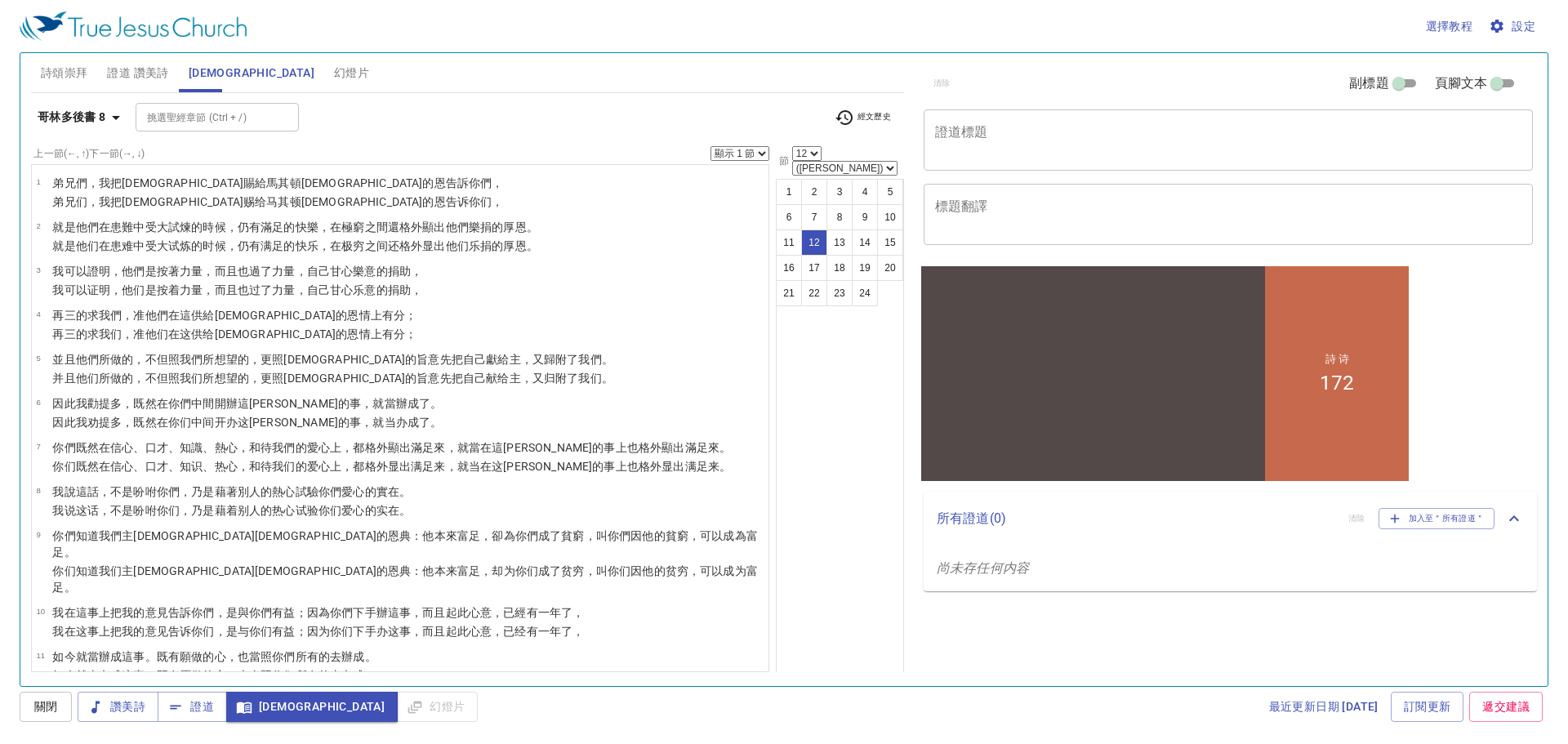
scroll to position [261, 0]
